Goal: Task Accomplishment & Management: Use online tool/utility

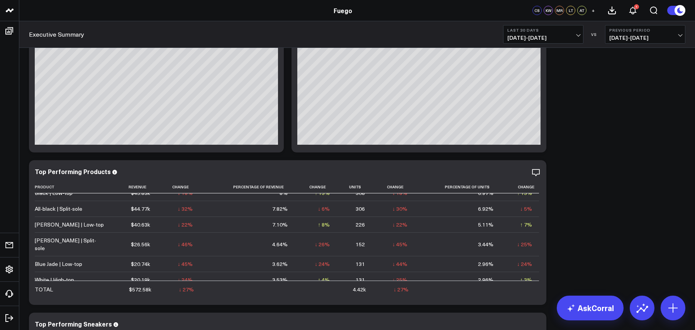
scroll to position [1107, 0]
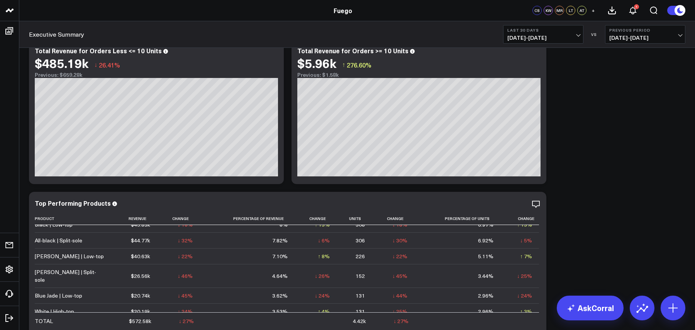
click at [577, 40] on span "[DATE] - [DATE]" at bounding box center [543, 38] width 72 height 6
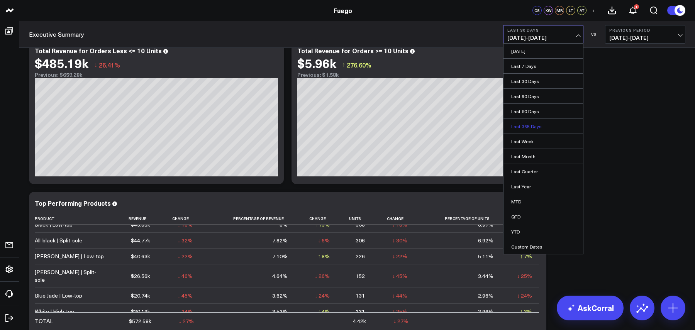
click at [550, 128] on link "Last 365 Days" at bounding box center [543, 126] width 80 height 15
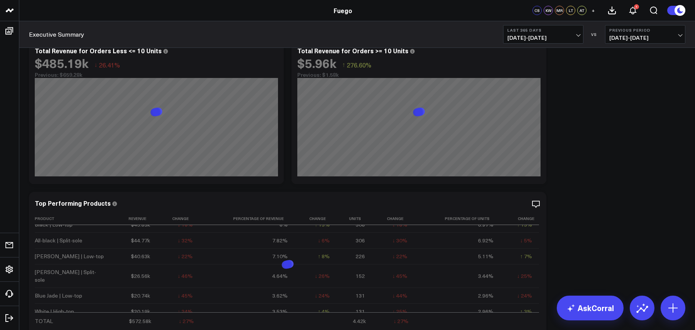
click at [636, 37] on span "[DATE] - [DATE]" at bounding box center [645, 38] width 72 height 6
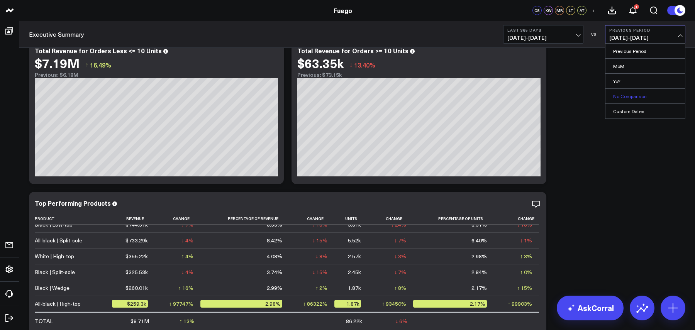
click at [636, 100] on link "No Comparison" at bounding box center [645, 96] width 80 height 15
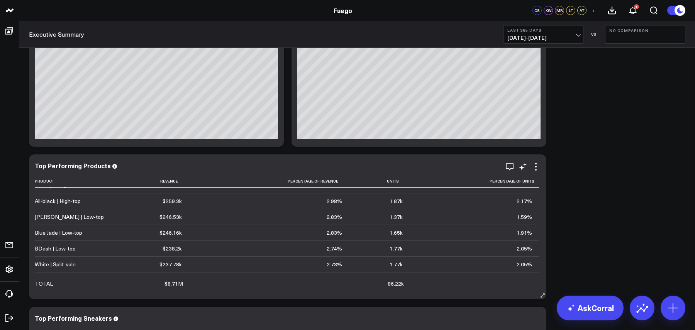
scroll to position [112, 0]
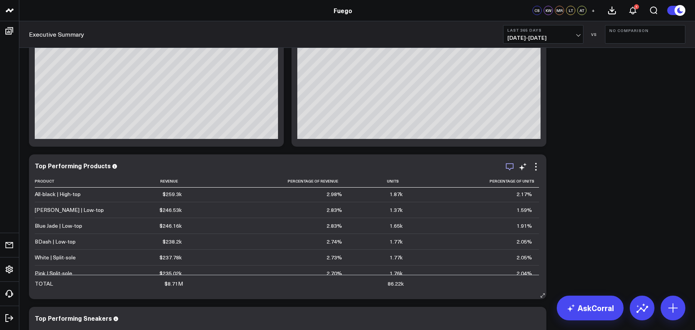
click at [511, 168] on icon "button" at bounding box center [510, 166] width 8 height 7
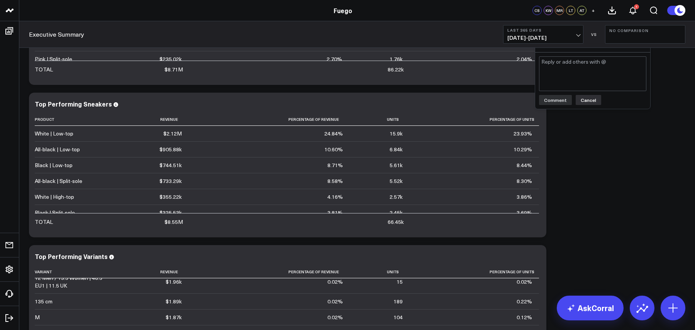
scroll to position [1332, 0]
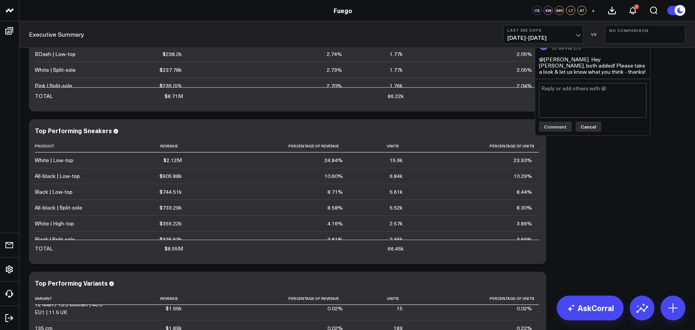
click at [587, 127] on button "Cancel" at bounding box center [587, 127] width 25 height 10
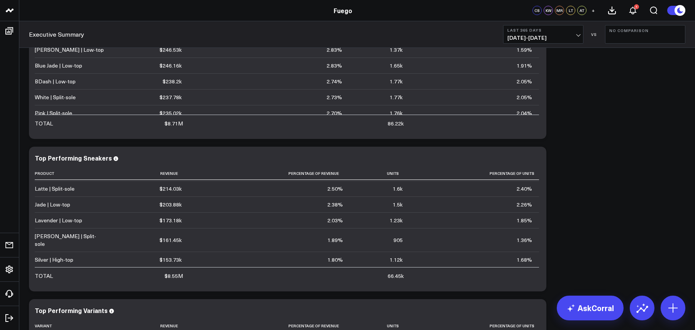
scroll to position [1299, 0]
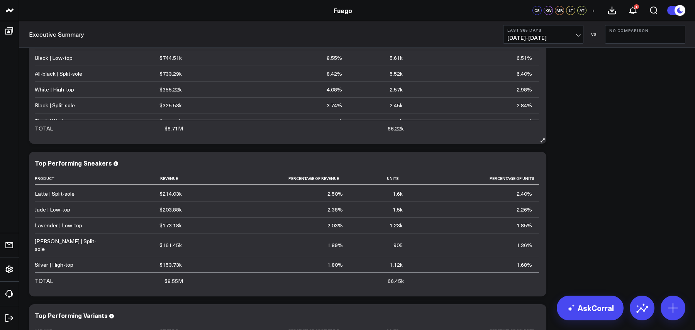
scroll to position [9, 0]
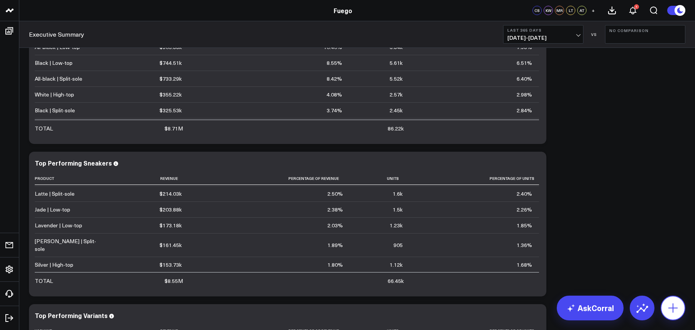
click at [674, 311] on icon at bounding box center [673, 308] width 12 height 12
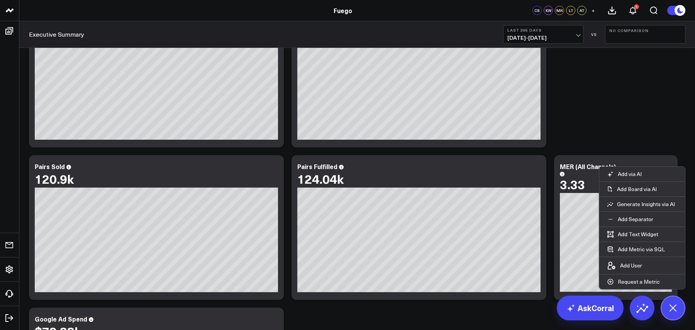
scroll to position [0, 0]
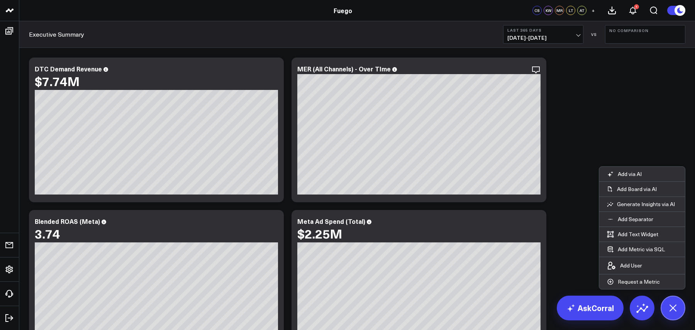
click at [530, 25] on button "Last 365 Days [DATE] - [DATE]" at bounding box center [543, 34] width 80 height 19
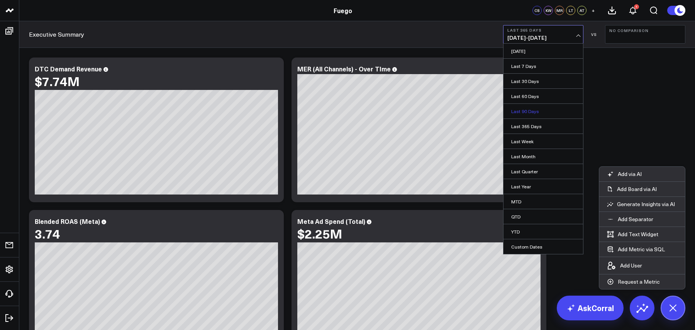
click at [540, 113] on link "Last 90 Days" at bounding box center [543, 111] width 80 height 15
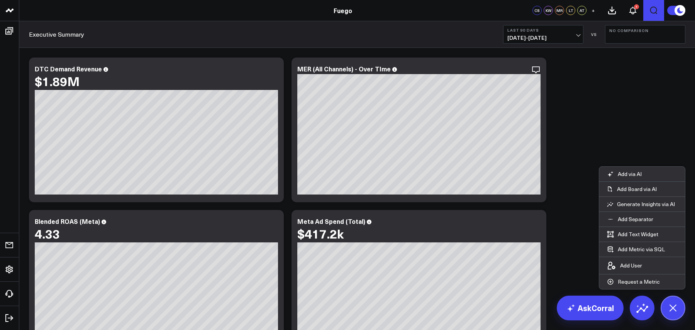
click at [650, 15] on button "Open search" at bounding box center [653, 10] width 21 height 21
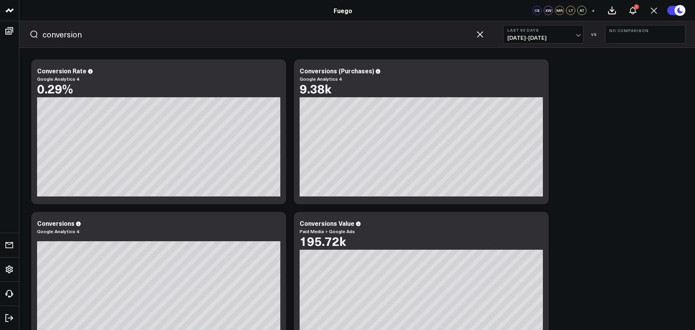
click at [221, 30] on input "conversion" at bounding box center [256, 35] width 429 height 12
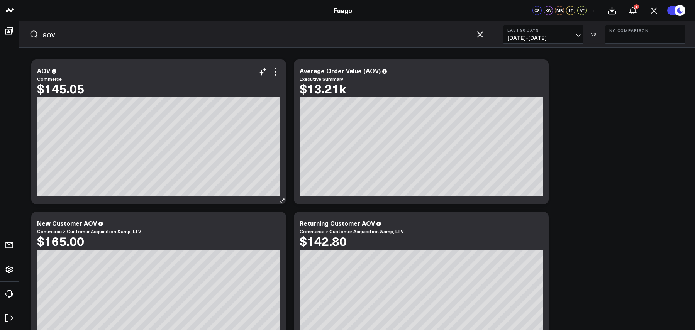
click at [52, 71] on icon at bounding box center [54, 71] width 5 height 5
click at [323, 37] on input "aov" at bounding box center [256, 35] width 429 height 12
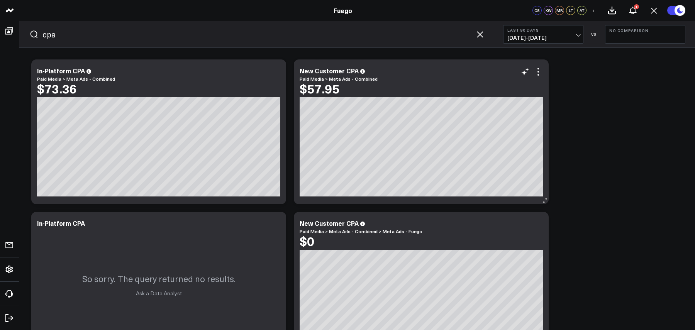
scroll to position [190, 0]
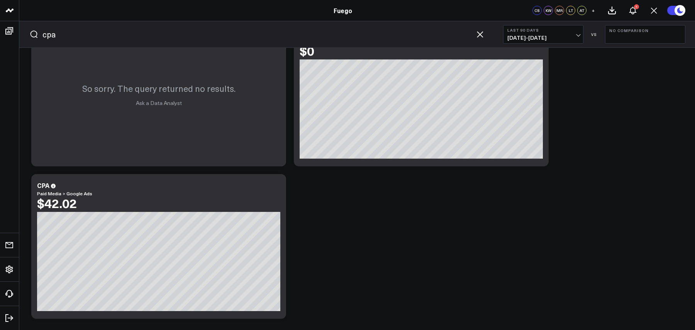
click at [252, 38] on input "cpa" at bounding box center [256, 35] width 429 height 12
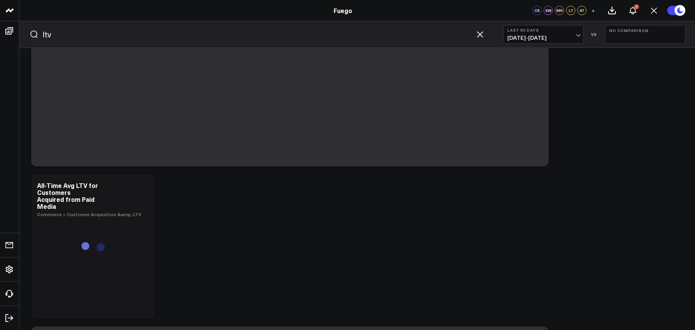
scroll to position [0, 0]
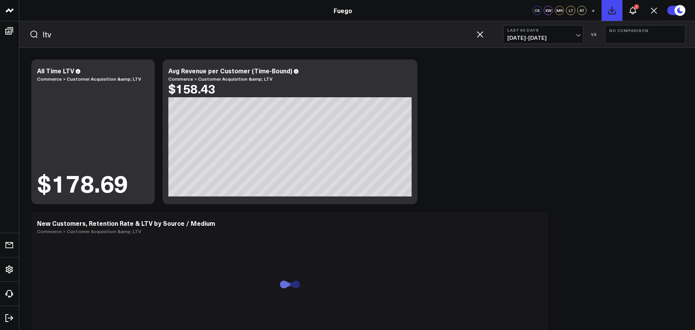
type input "ltv"
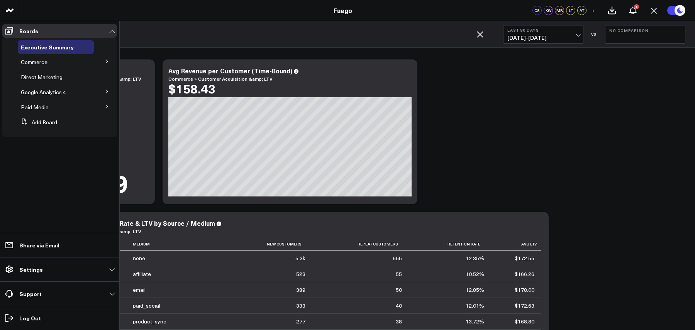
click at [108, 60] on icon at bounding box center [107, 61] width 5 height 5
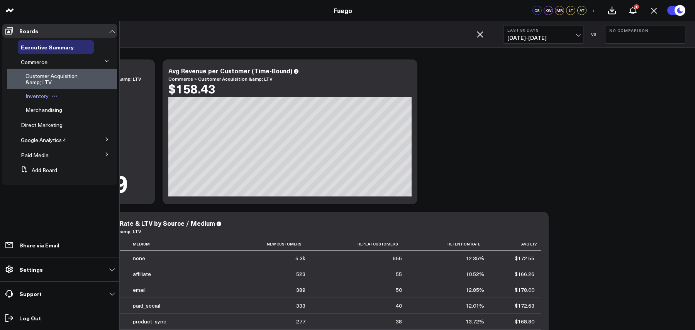
drag, startPoint x: 45, startPoint y: 66, endPoint x: 47, endPoint y: 95, distance: 29.0
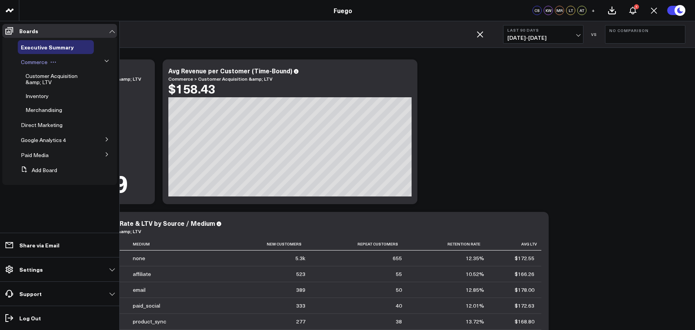
click at [42, 63] on span "Commerce" at bounding box center [34, 61] width 27 height 7
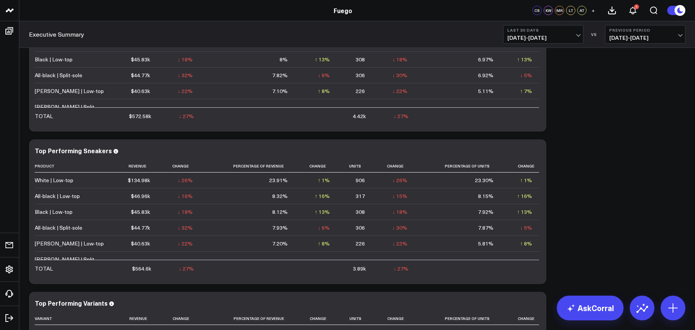
scroll to position [1307, 0]
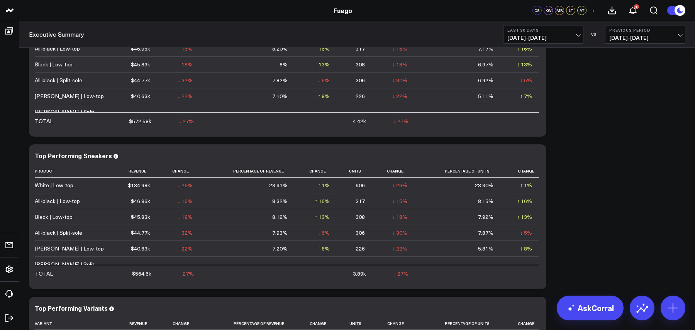
click at [571, 31] on b "Last 30 Days" at bounding box center [543, 30] width 72 height 5
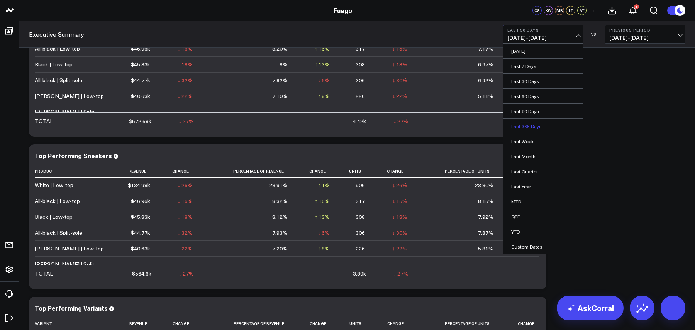
click at [544, 122] on link "Last 365 Days" at bounding box center [543, 126] width 80 height 15
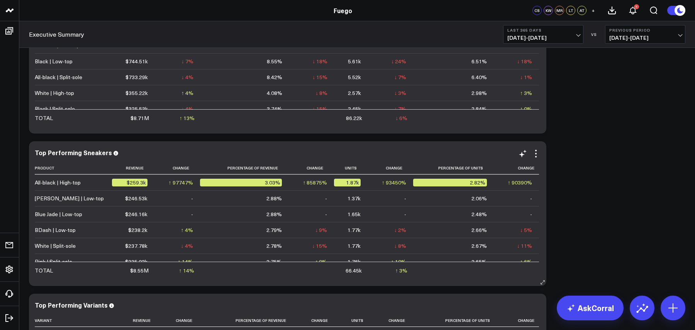
scroll to position [107, 0]
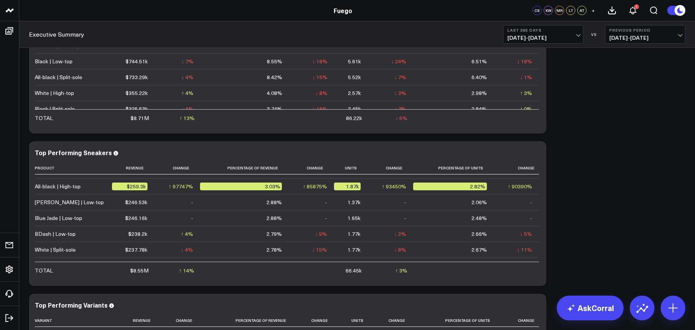
click at [548, 41] on span "08/22/24 - 08/21/25" at bounding box center [543, 38] width 72 height 6
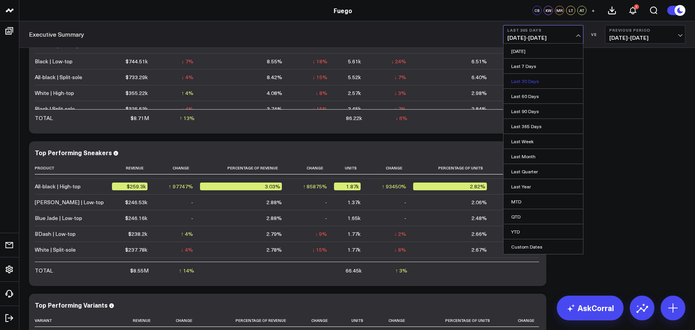
click at [545, 85] on link "Last 30 Days" at bounding box center [543, 81] width 80 height 15
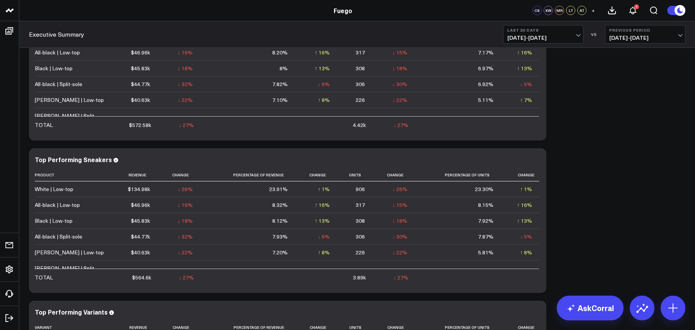
scroll to position [1324, 0]
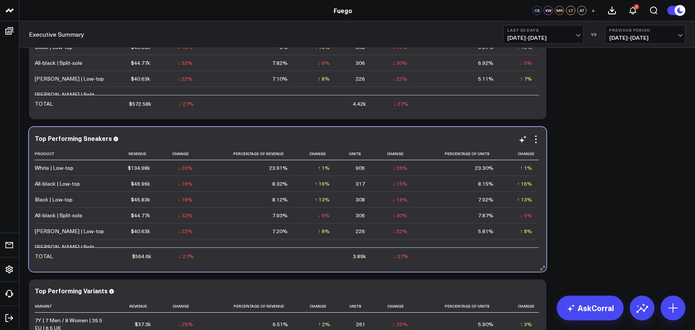
click at [537, 144] on div "Top Performing Sneakers Product Revenue Change Percentage Of Revenue Change Uni…" at bounding box center [288, 199] width 506 height 129
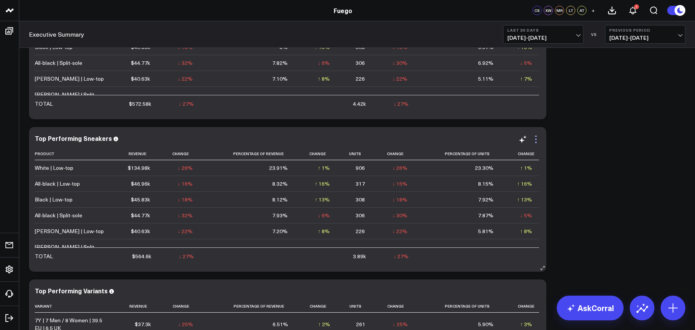
click at [537, 140] on icon at bounding box center [535, 139] width 9 height 9
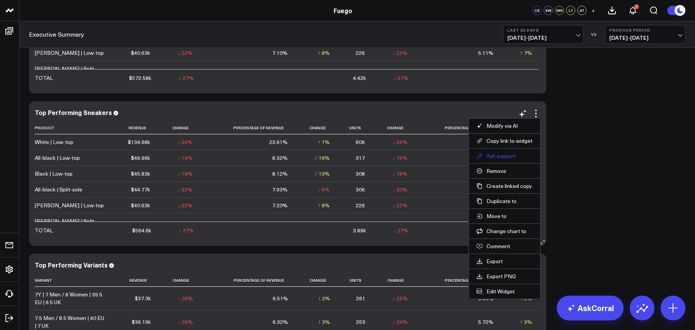
scroll to position [1355, 0]
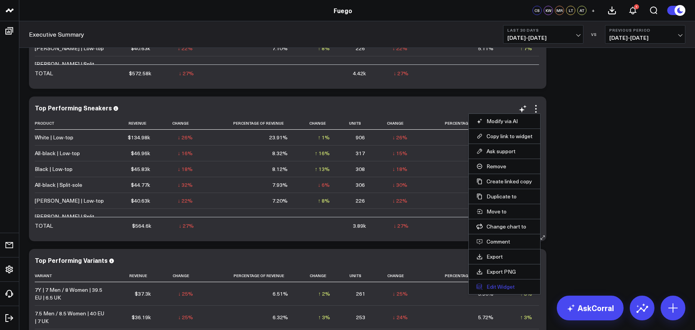
click at [507, 284] on button "Edit Widget" at bounding box center [504, 286] width 56 height 7
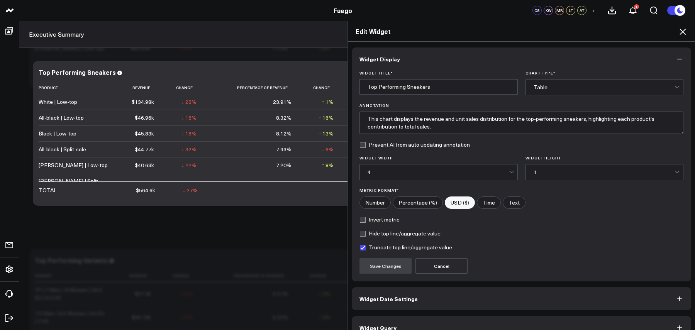
scroll to position [13, 0]
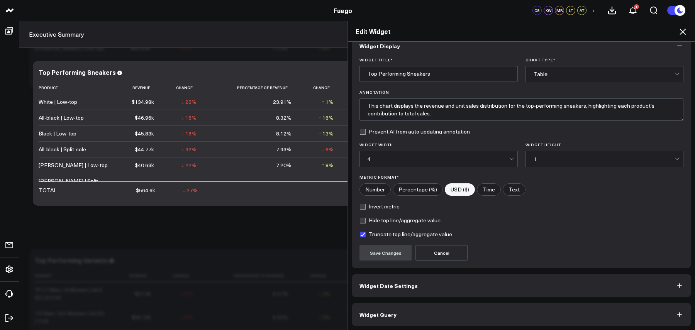
click at [431, 306] on button "Widget Query" at bounding box center [521, 314] width 339 height 23
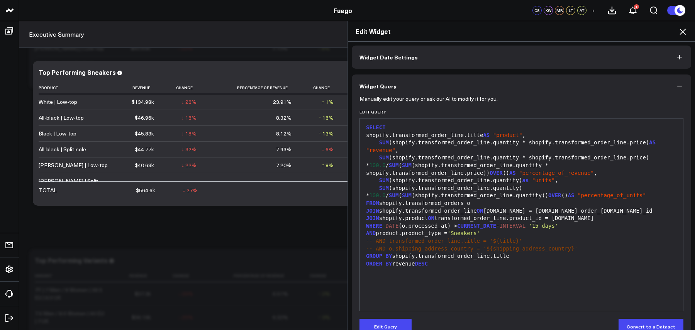
scroll to position [32, 0]
click at [469, 57] on button "Widget Date Settings" at bounding box center [521, 56] width 339 height 23
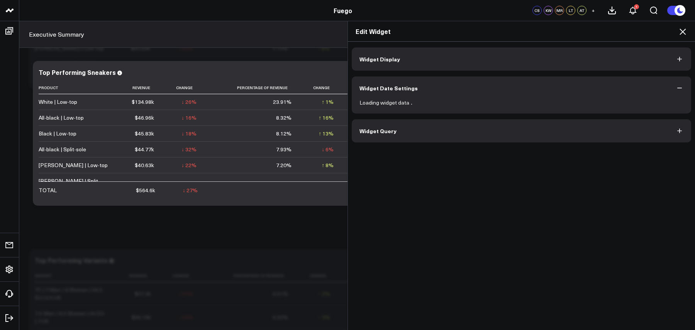
scroll to position [0, 0]
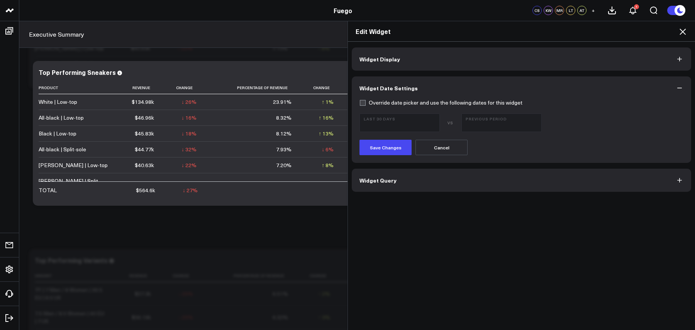
click at [460, 55] on button "Widget Display" at bounding box center [521, 58] width 339 height 23
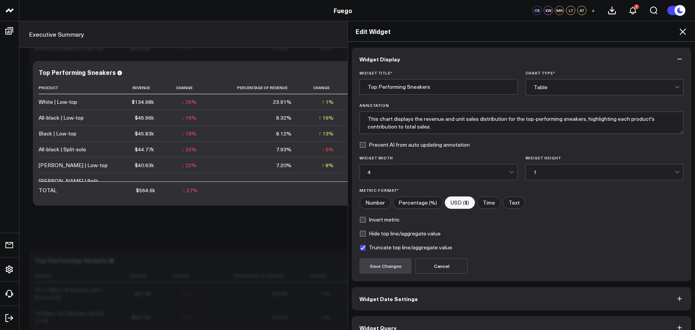
click at [684, 34] on icon at bounding box center [682, 32] width 6 height 6
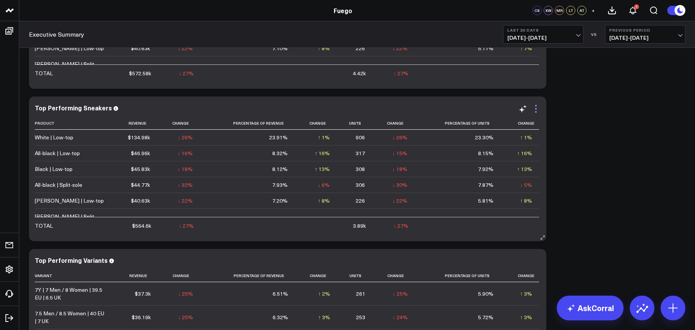
click at [539, 111] on icon at bounding box center [535, 108] width 9 height 9
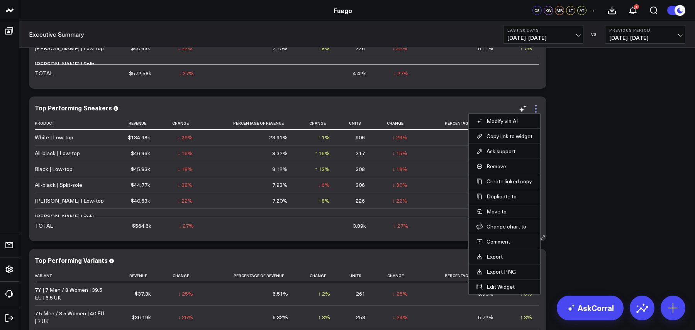
click at [539, 106] on icon at bounding box center [535, 108] width 9 height 9
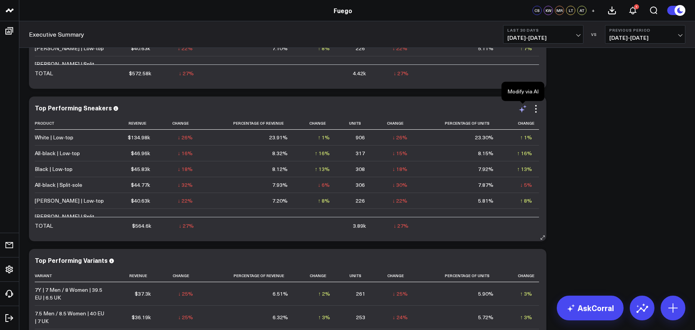
click at [526, 106] on icon at bounding box center [524, 106] width 3 height 3
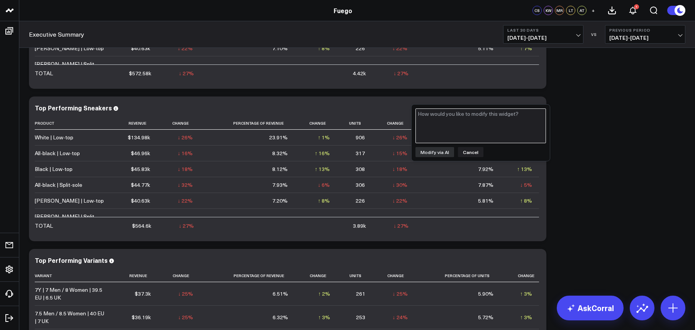
click at [511, 123] on textarea at bounding box center [480, 125] width 130 height 35
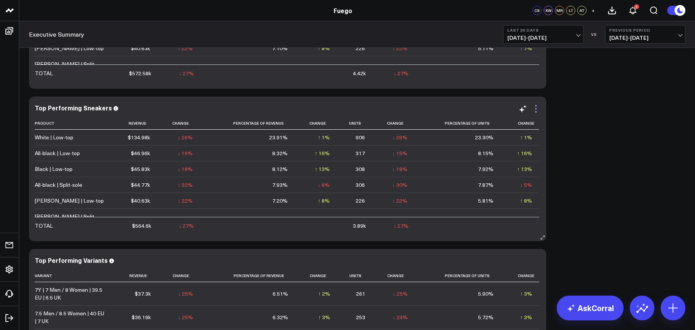
click at [535, 108] on icon at bounding box center [536, 109] width 2 height 2
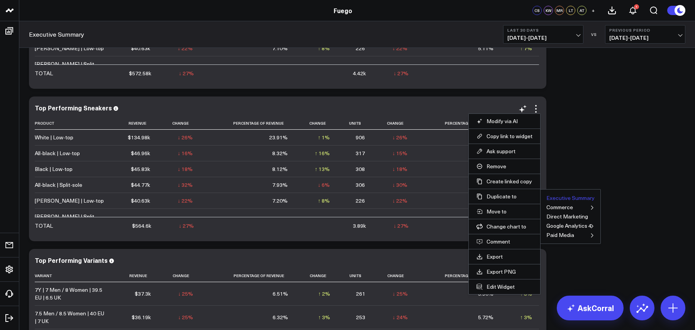
click at [557, 195] on button "Executive Summary" at bounding box center [570, 197] width 48 height 5
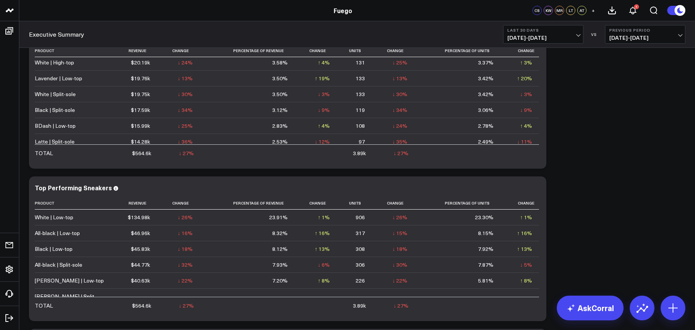
scroll to position [1432, 0]
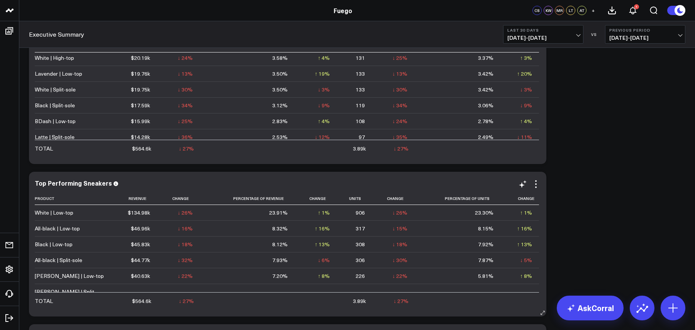
click at [527, 184] on div "Modify via AI Copy link to widget Ask support Remove Create linked copy Executi…" at bounding box center [529, 183] width 22 height 9
click at [525, 184] on icon at bounding box center [522, 183] width 9 height 9
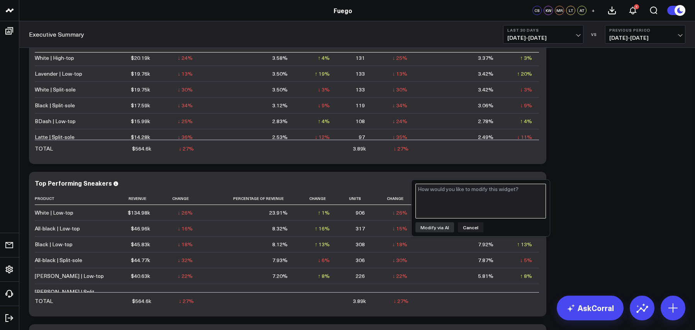
click at [518, 192] on textarea at bounding box center [480, 201] width 130 height 35
type textarea "remove % of revenue and % of units"
click at [442, 230] on button "Modify via AI" at bounding box center [434, 227] width 39 height 10
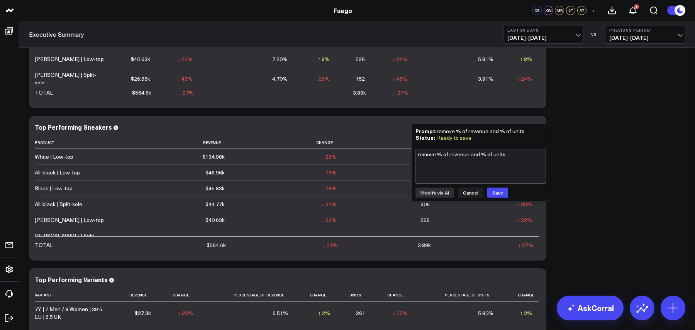
scroll to position [1495, 0]
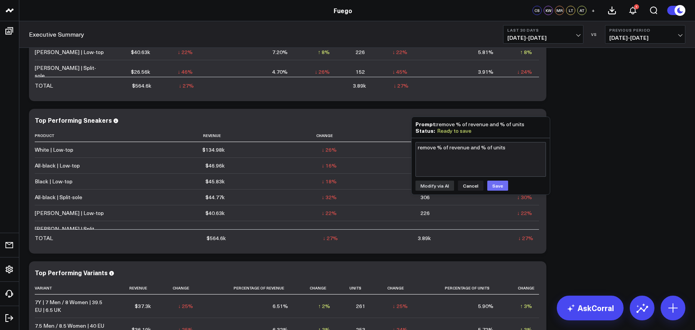
click at [497, 186] on button "Save" at bounding box center [497, 186] width 21 height 10
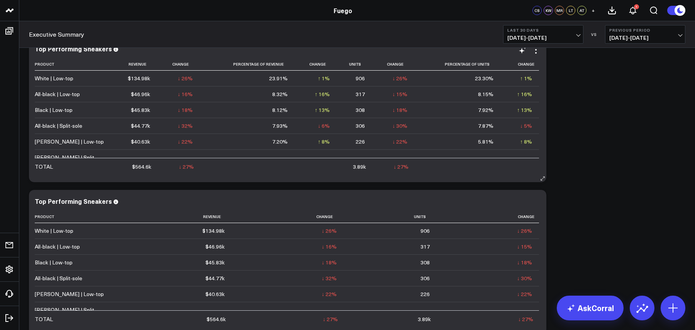
scroll to position [0, 0]
click at [553, 36] on span "[DATE] - [DATE]" at bounding box center [543, 38] width 72 height 6
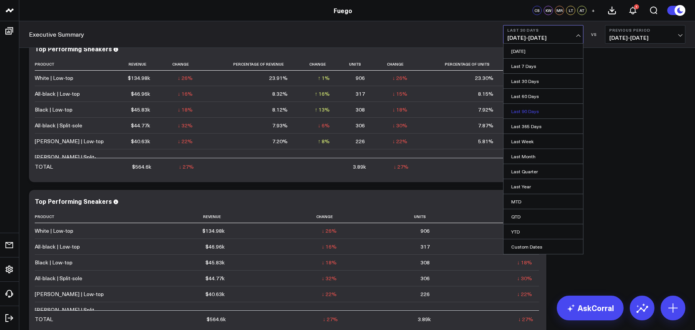
click at [541, 112] on link "Last 90 Days" at bounding box center [543, 111] width 80 height 15
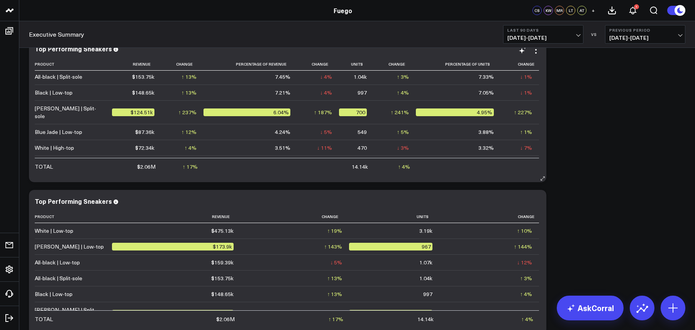
scroll to position [51, 0]
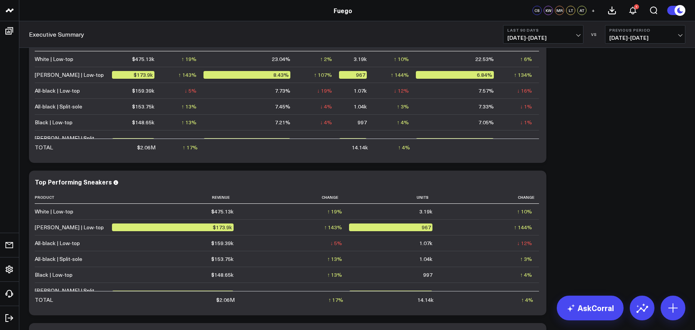
scroll to position [1435, 0]
